Goal: Task Accomplishment & Management: Manage account settings

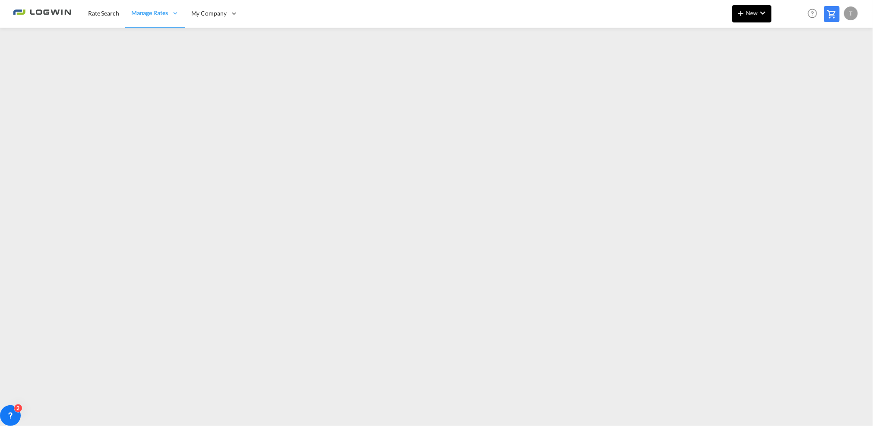
click at [762, 12] on md-icon "icon-chevron-down" at bounding box center [763, 13] width 10 height 10
click at [792, 63] on span "Ratesheet" at bounding box center [789, 64] width 10 height 17
click at [105, 13] on span "Rate Search" at bounding box center [103, 13] width 31 height 7
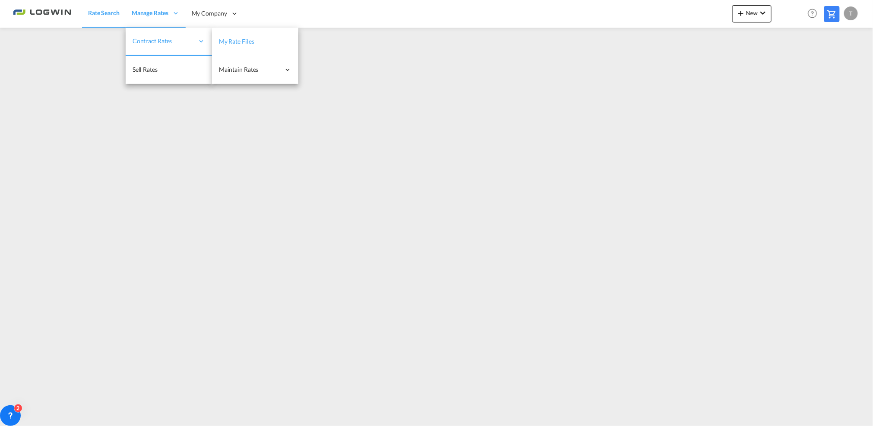
click at [251, 47] on link "My Rate Files" at bounding box center [255, 42] width 86 height 28
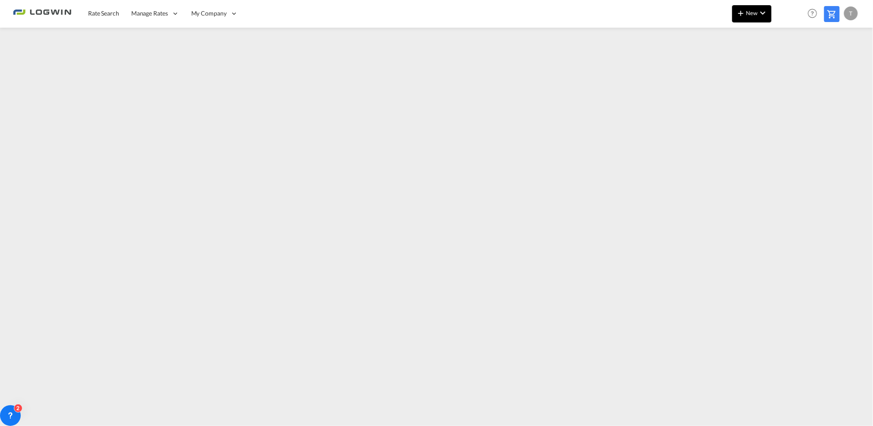
click at [759, 13] on md-icon "icon-chevron-down" at bounding box center [763, 13] width 10 height 10
click at [793, 66] on span "Ratesheet" at bounding box center [789, 64] width 10 height 17
click at [747, 12] on span "New" at bounding box center [752, 13] width 32 height 7
click at [733, 37] on span "Rates" at bounding box center [730, 36] width 10 height 17
click at [792, 66] on span "Ratesheet" at bounding box center [789, 64] width 10 height 17
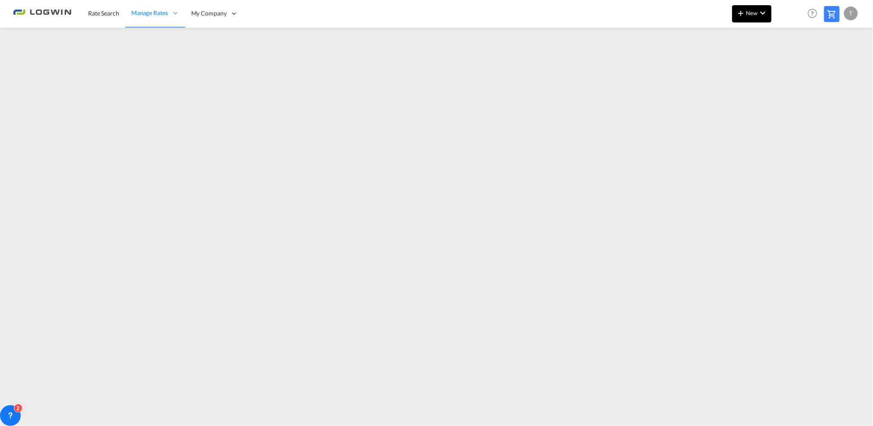
click at [762, 16] on md-icon "icon-chevron-down" at bounding box center [763, 13] width 10 height 10
click at [793, 66] on span "Ratesheet" at bounding box center [789, 64] width 10 height 17
click at [754, 14] on span "New" at bounding box center [752, 13] width 32 height 7
click at [787, 64] on span "Ratesheet" at bounding box center [789, 64] width 10 height 17
click at [740, 13] on md-icon "icon-plus 400-fg" at bounding box center [741, 13] width 10 height 10
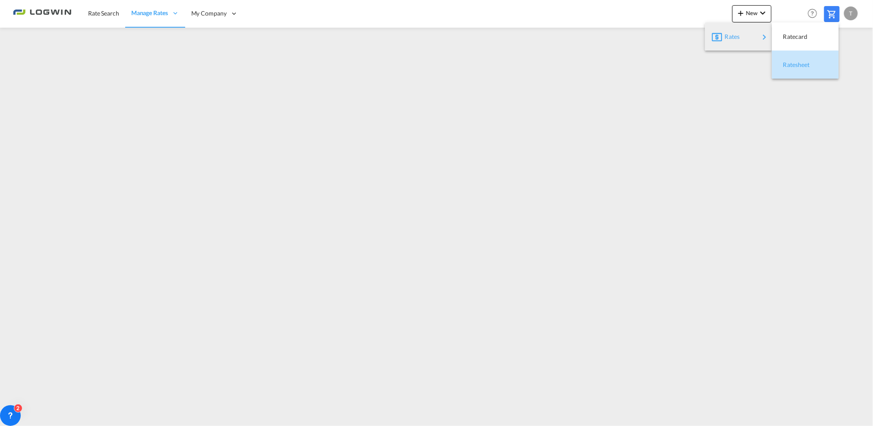
click at [788, 63] on span "Ratesheet" at bounding box center [789, 64] width 10 height 17
click at [845, 14] on div "T" at bounding box center [851, 13] width 14 height 14
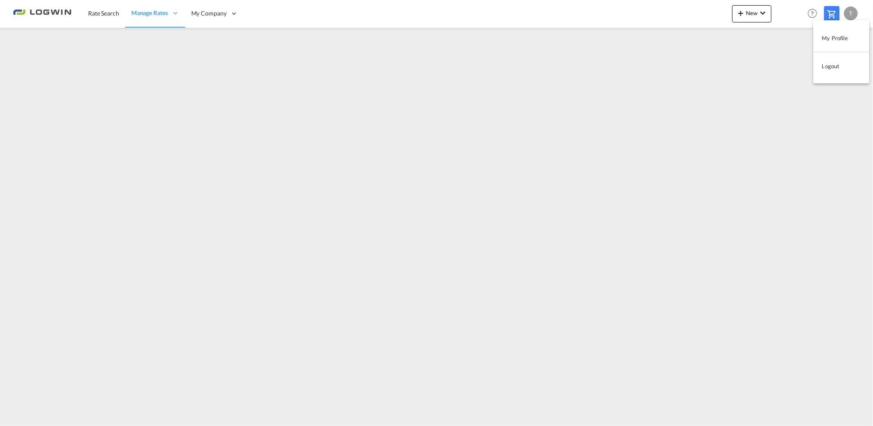
click at [823, 66] on button "Logout" at bounding box center [842, 65] width 56 height 17
